Goal: Manage account settings

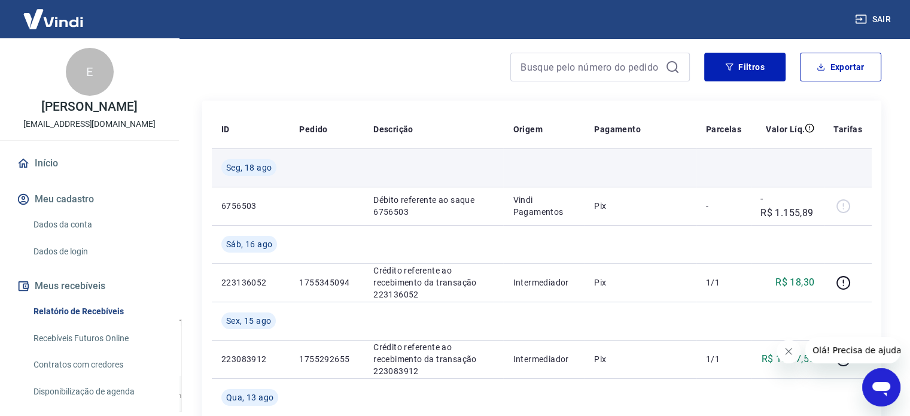
scroll to position [92, 0]
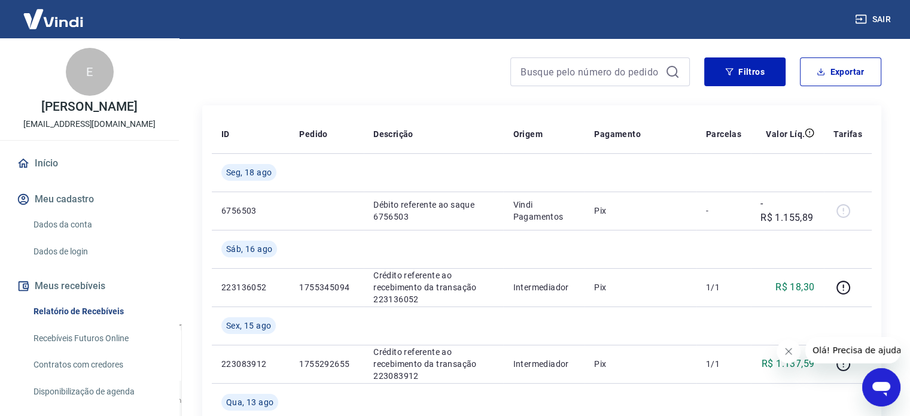
click at [91, 227] on link "Dados da conta" at bounding box center [97, 224] width 136 height 25
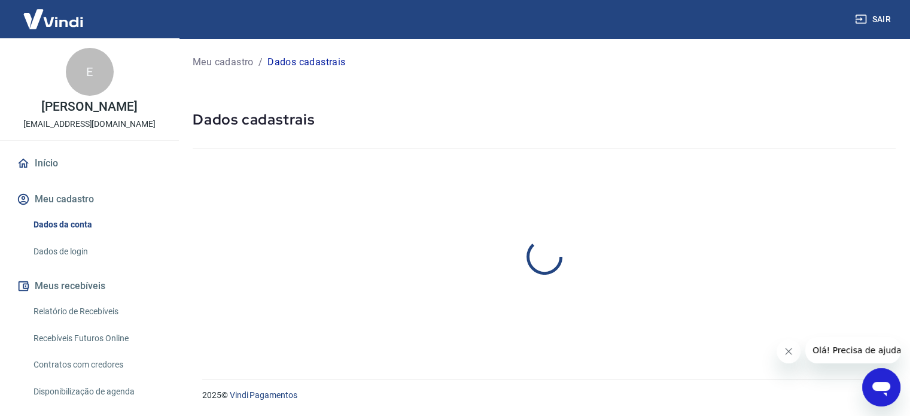
select select "SP"
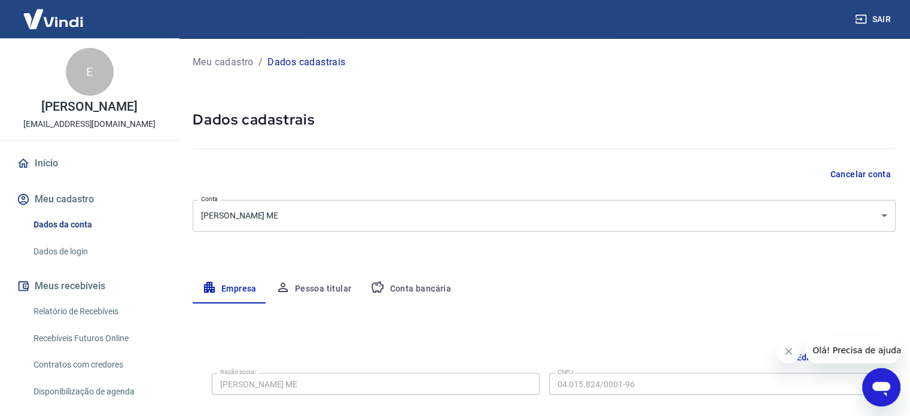
click at [51, 167] on link "Início" at bounding box center [89, 163] width 150 height 26
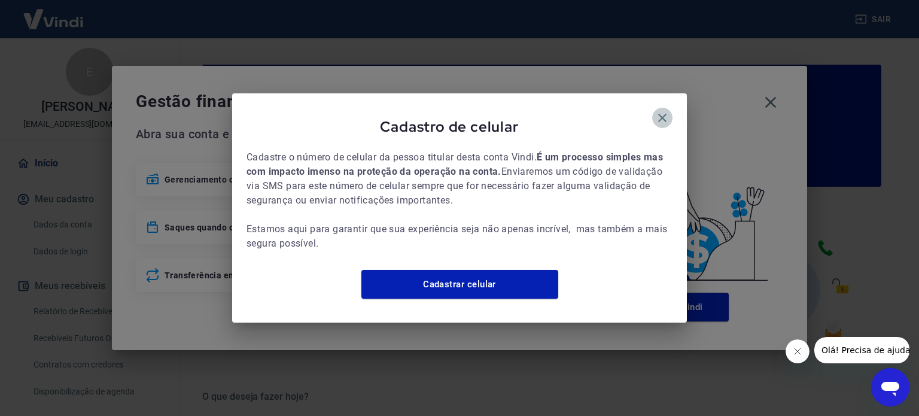
click at [663, 114] on icon "button" at bounding box center [662, 118] width 8 height 8
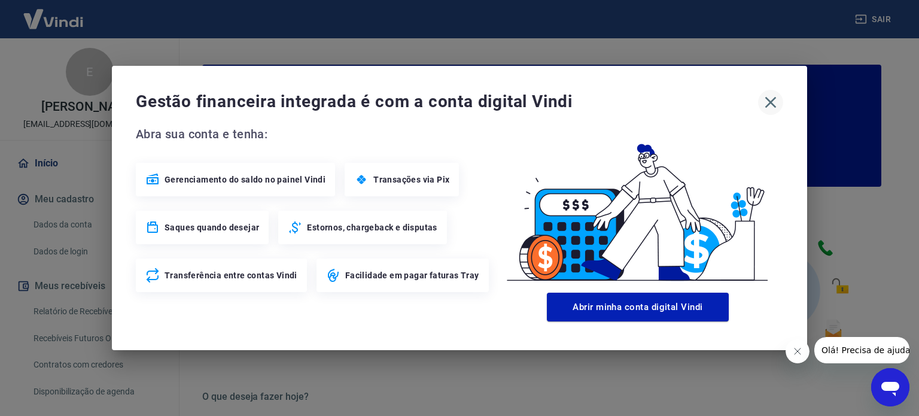
click at [774, 102] on icon "button" at bounding box center [770, 102] width 19 height 19
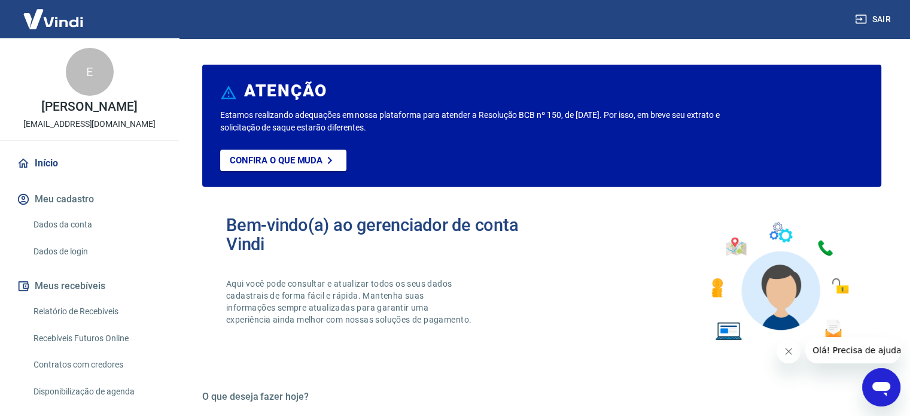
click at [50, 162] on link "Início" at bounding box center [89, 163] width 150 height 26
